Goal: Book appointment/travel/reservation

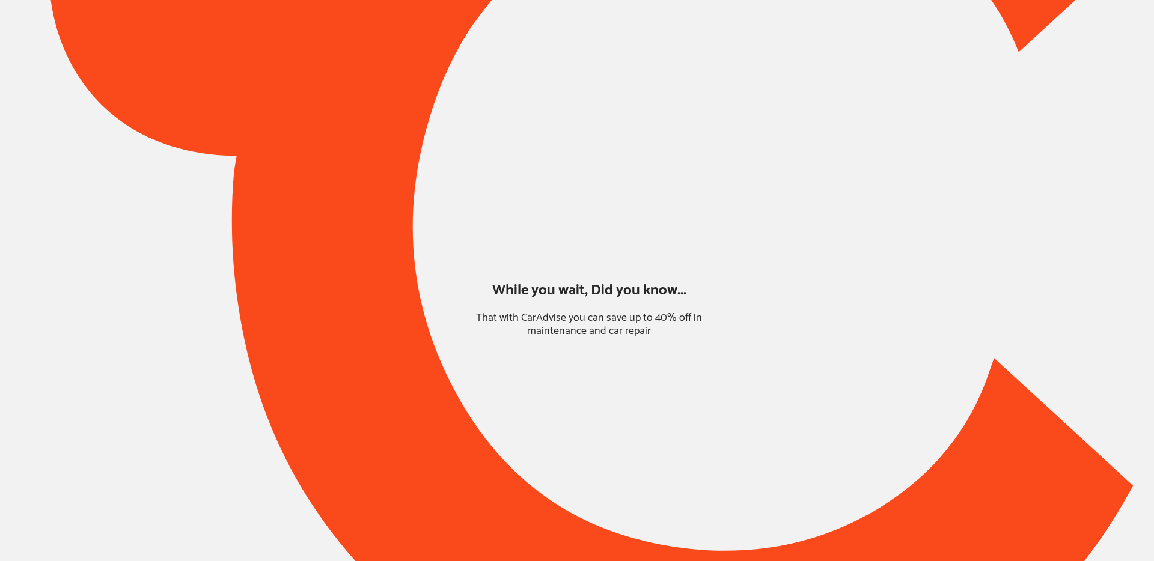
type input "*****"
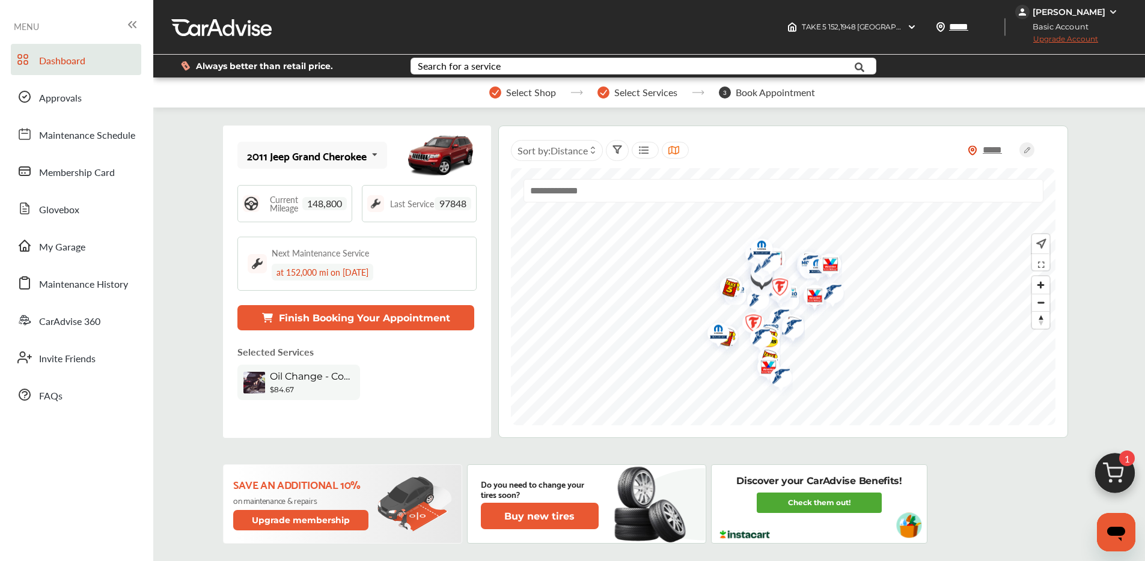
click at [1121, 469] on img at bounding box center [1115, 477] width 58 height 58
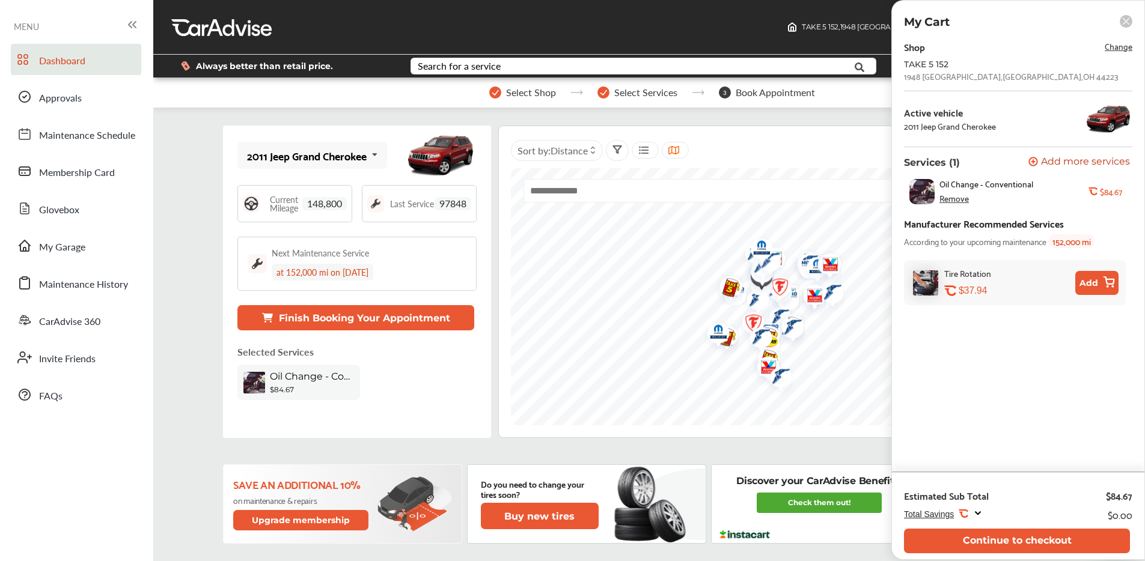
click at [1108, 46] on span "Change" at bounding box center [1119, 46] width 28 height 14
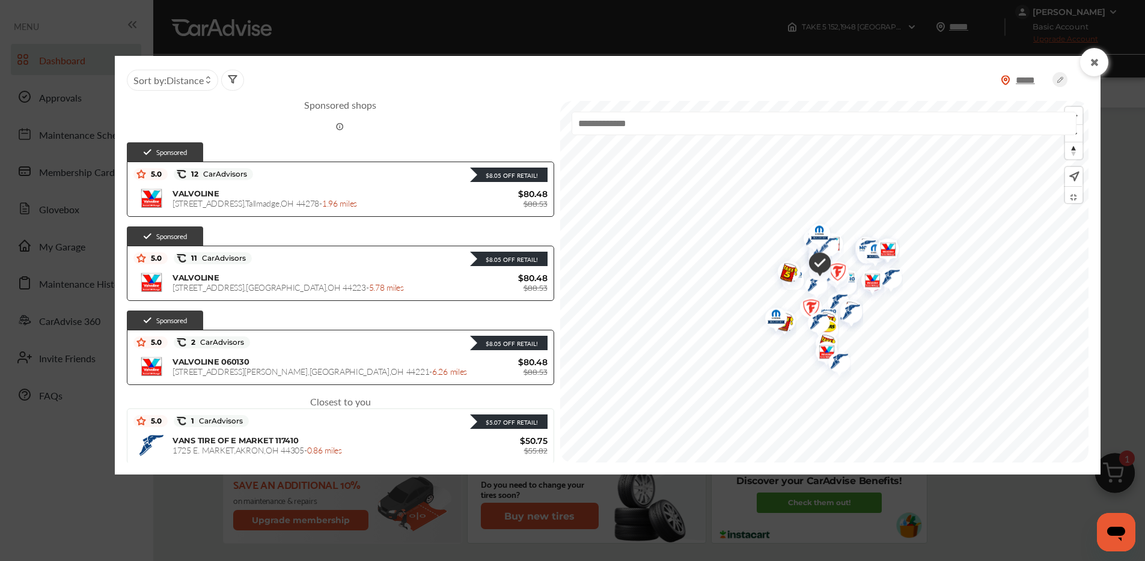
click at [608, 130] on input "text" at bounding box center [824, 123] width 505 height 23
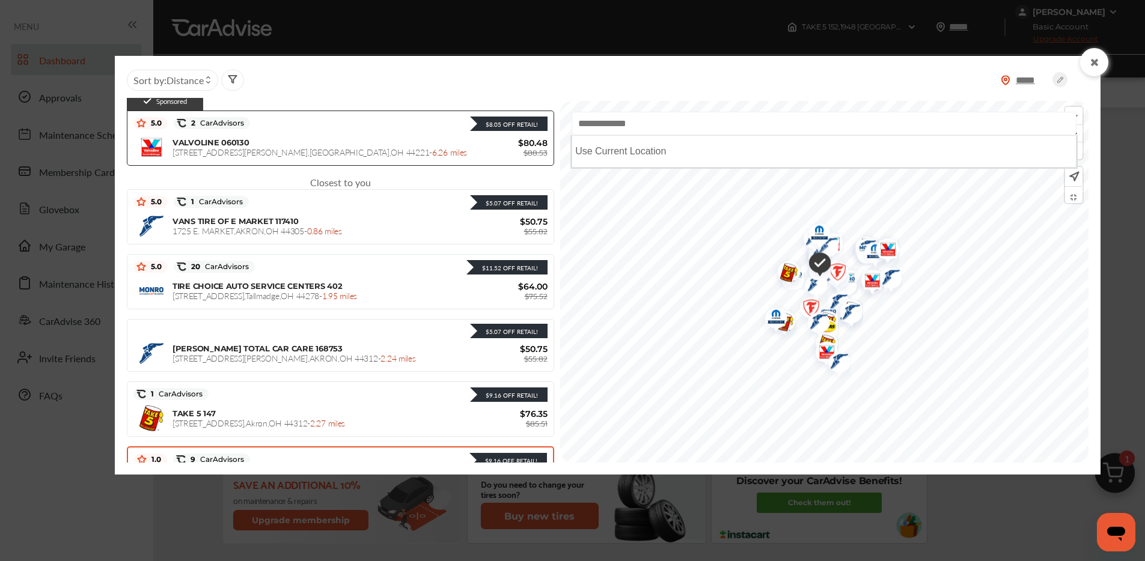
scroll to position [293, 0]
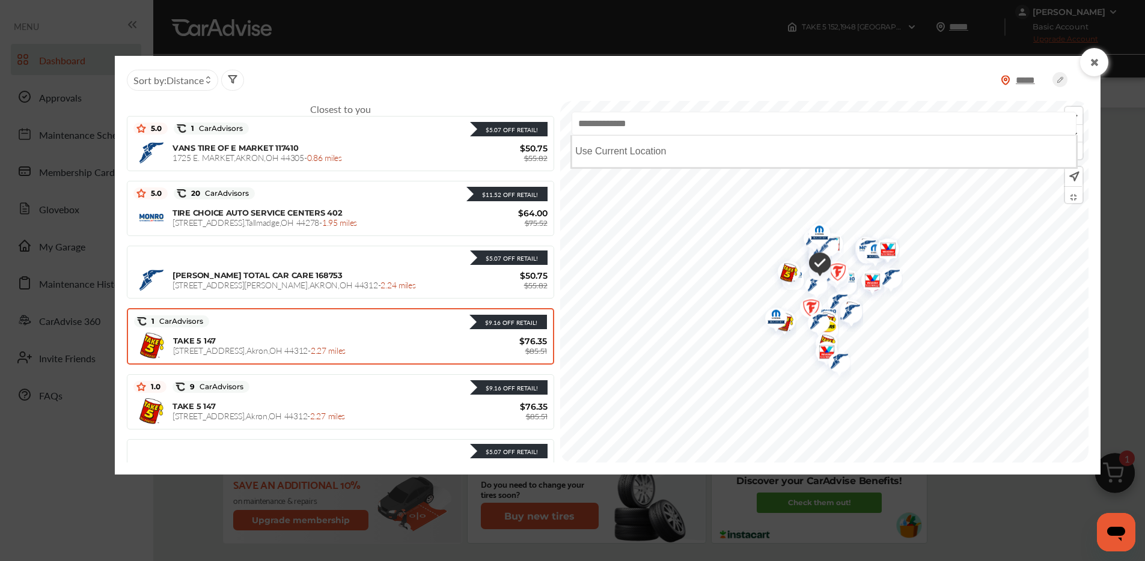
click at [267, 343] on div "TAKE 5 147 [STREET_ADDRESS] - 2.27 miles" at bounding box center [324, 346] width 302 height 20
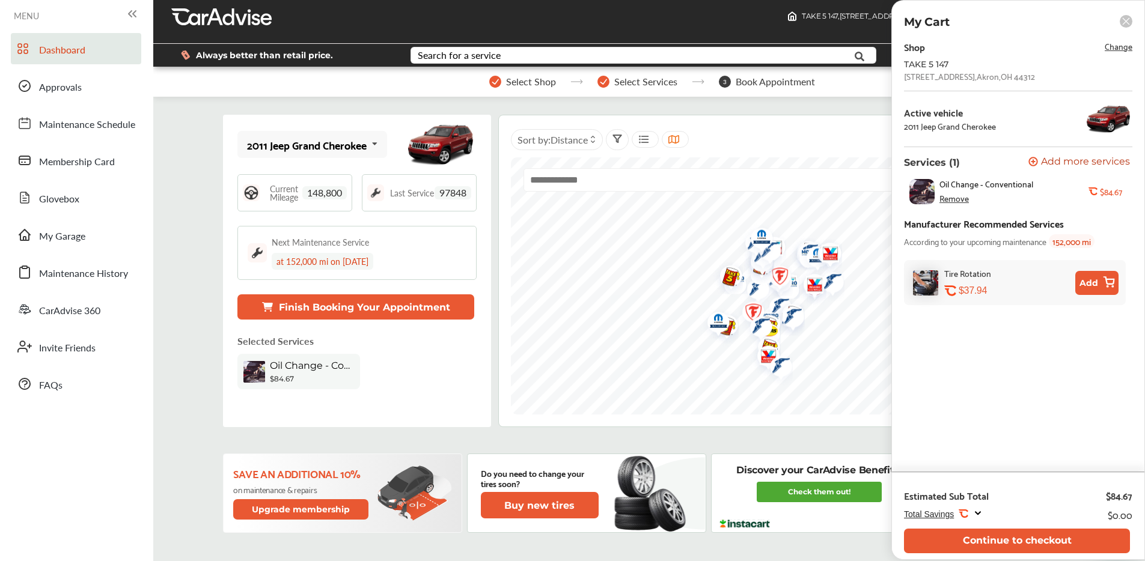
scroll to position [22, 0]
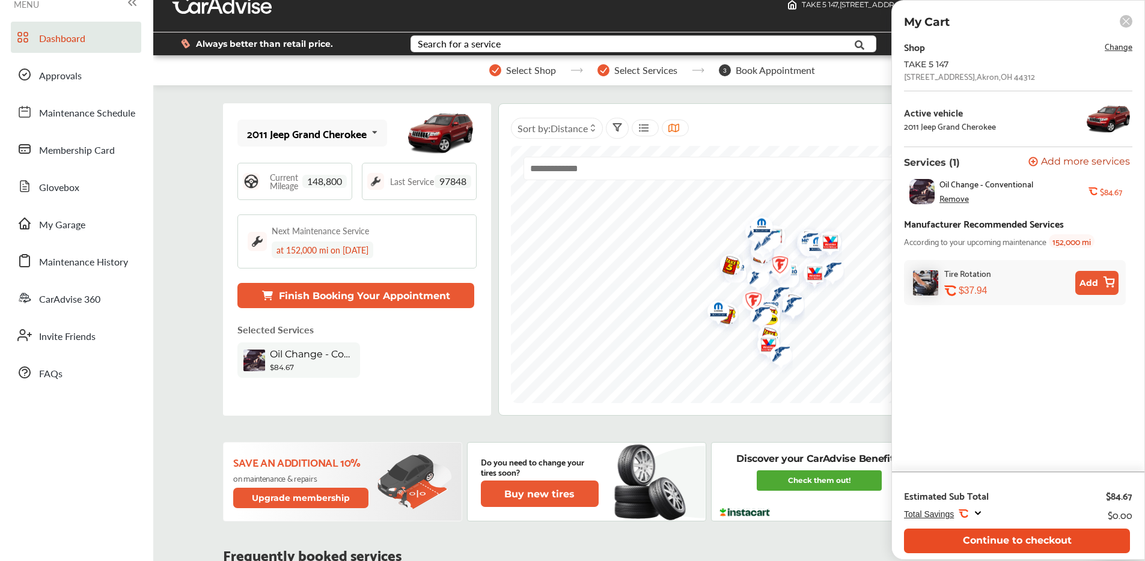
click at [952, 541] on button "Continue to checkout" at bounding box center [1017, 541] width 226 height 25
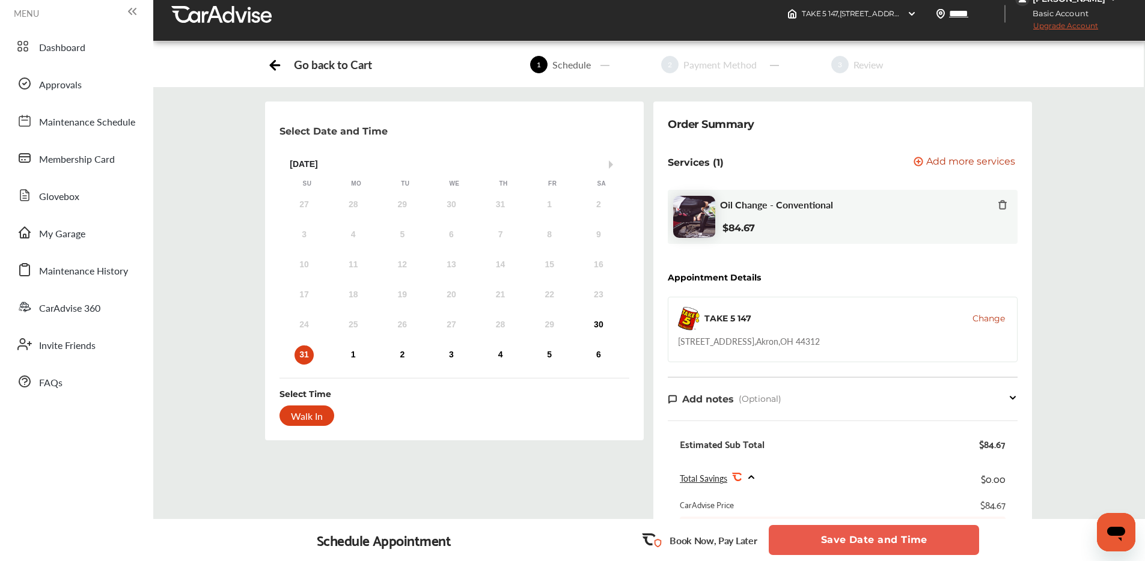
scroll to position [23, 0]
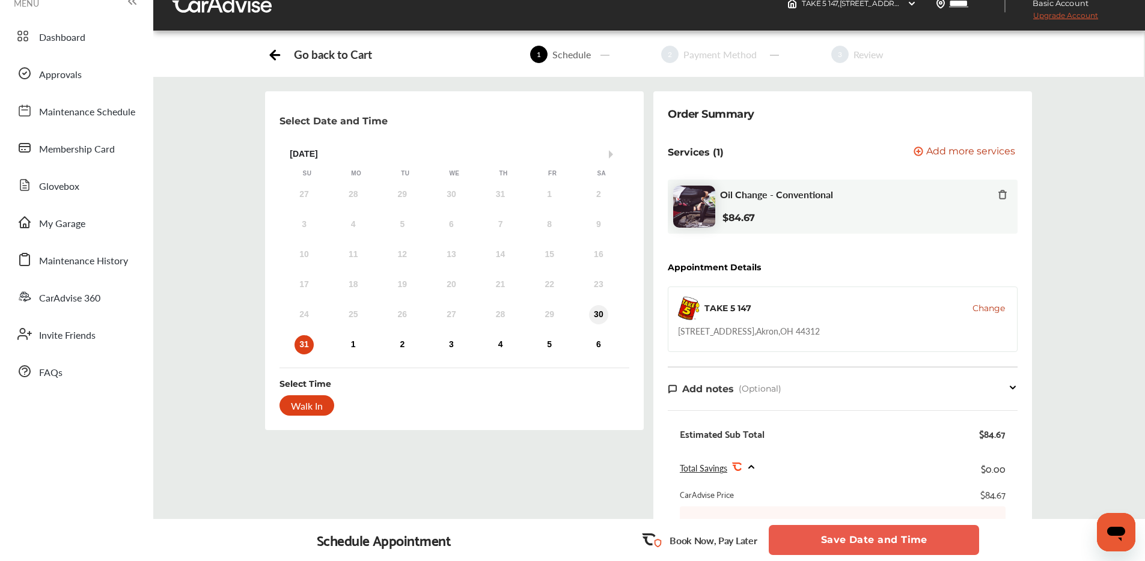
click at [602, 312] on div "30" at bounding box center [598, 314] width 19 height 19
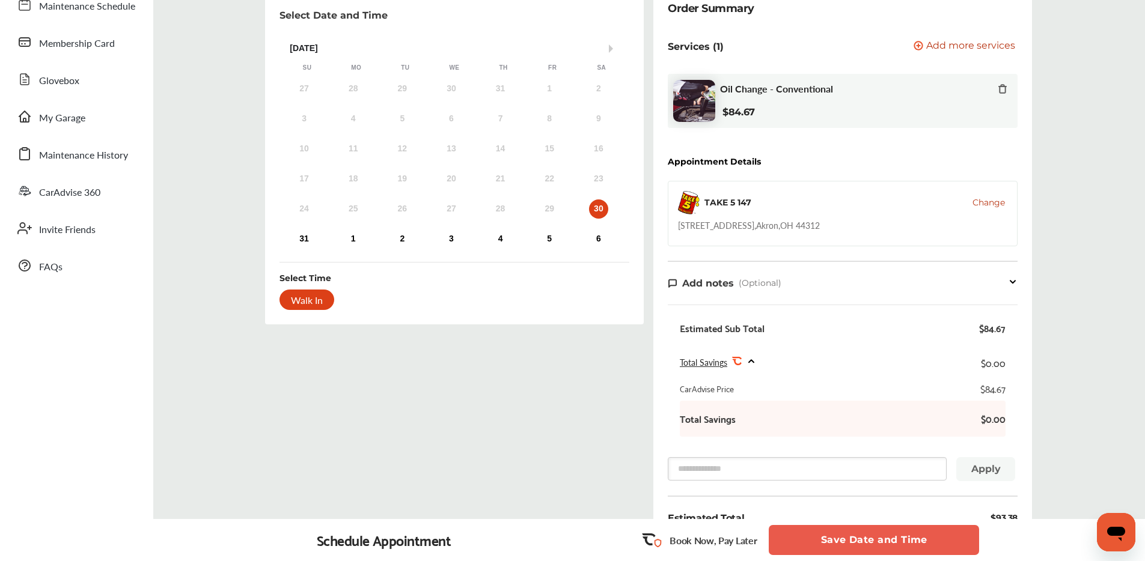
scroll to position [117, 0]
